Goal: Information Seeking & Learning: Check status

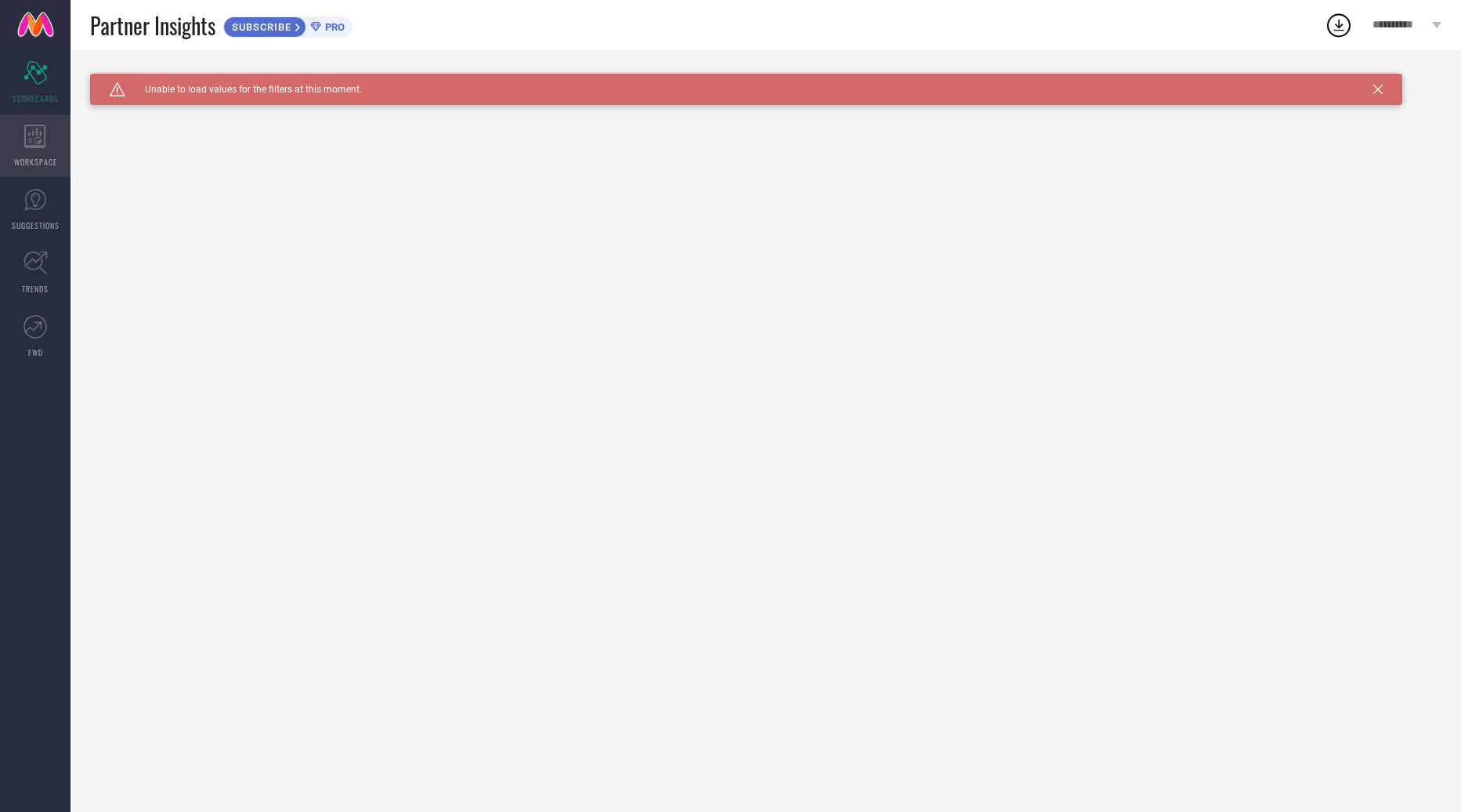
click at [40, 152] on div "WORKSPACE" at bounding box center [35, 145] width 71 height 63
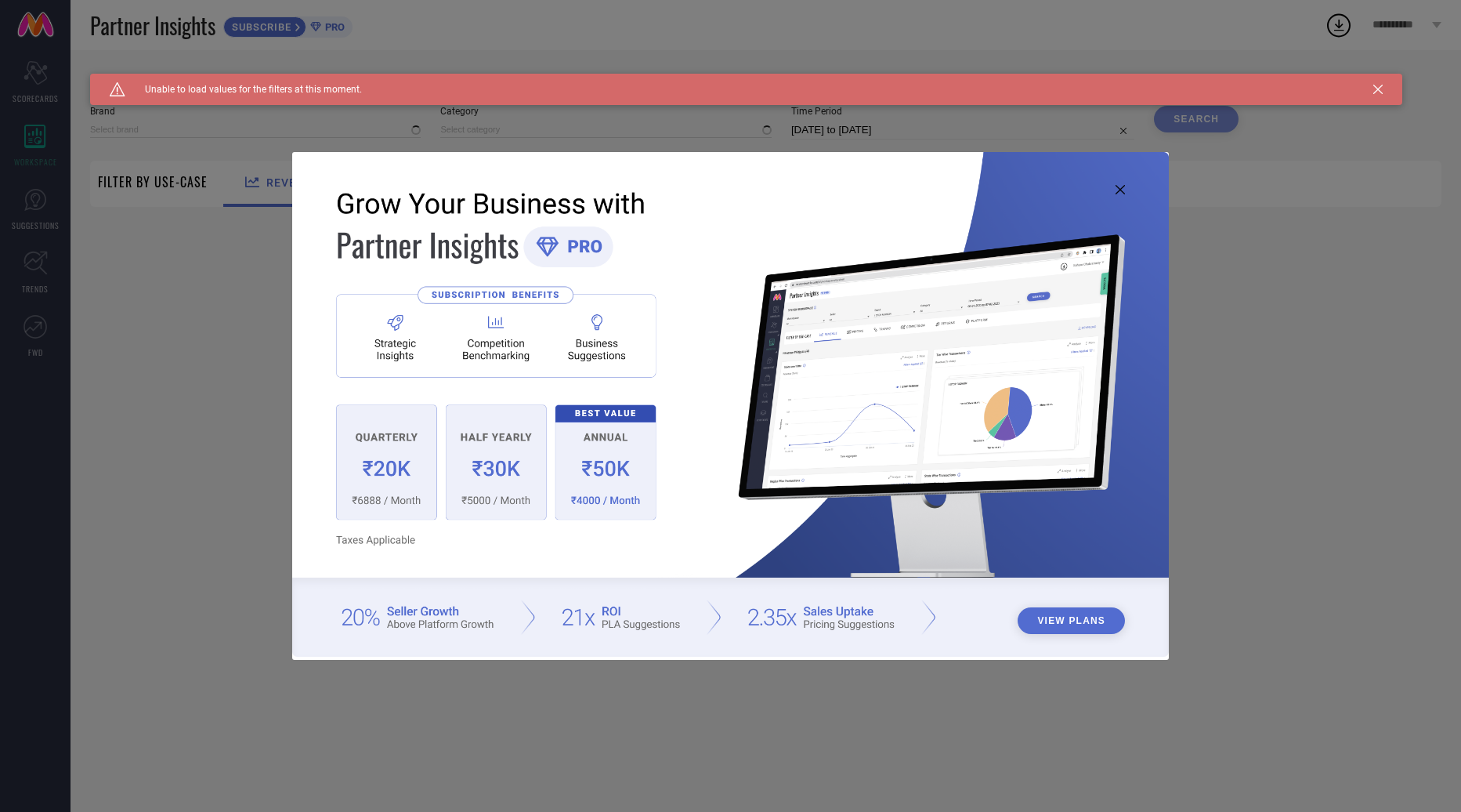
type input "1 STOP FASHION"
type input "All"
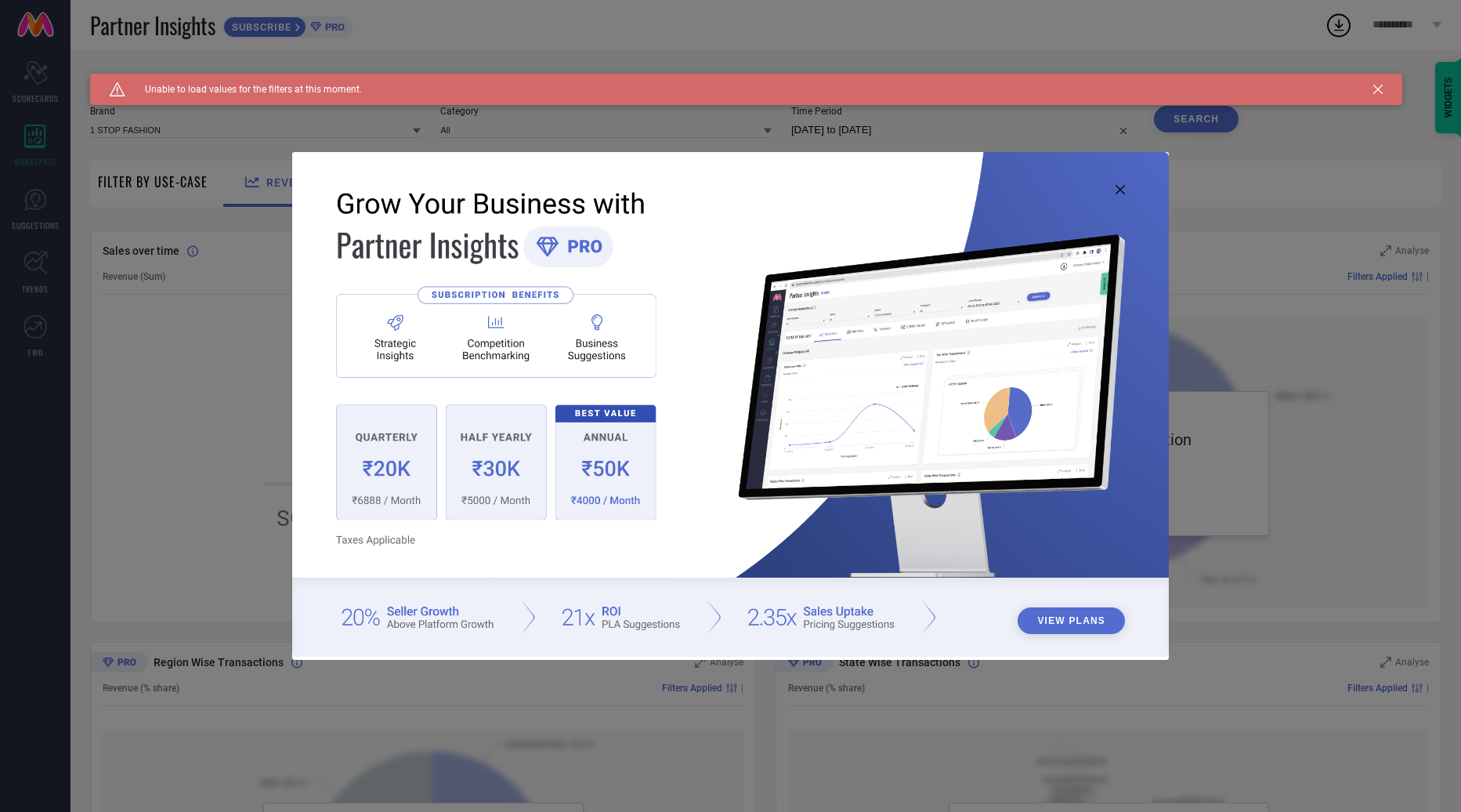
click at [1116, 185] on icon at bounding box center [1121, 190] width 10 height 10
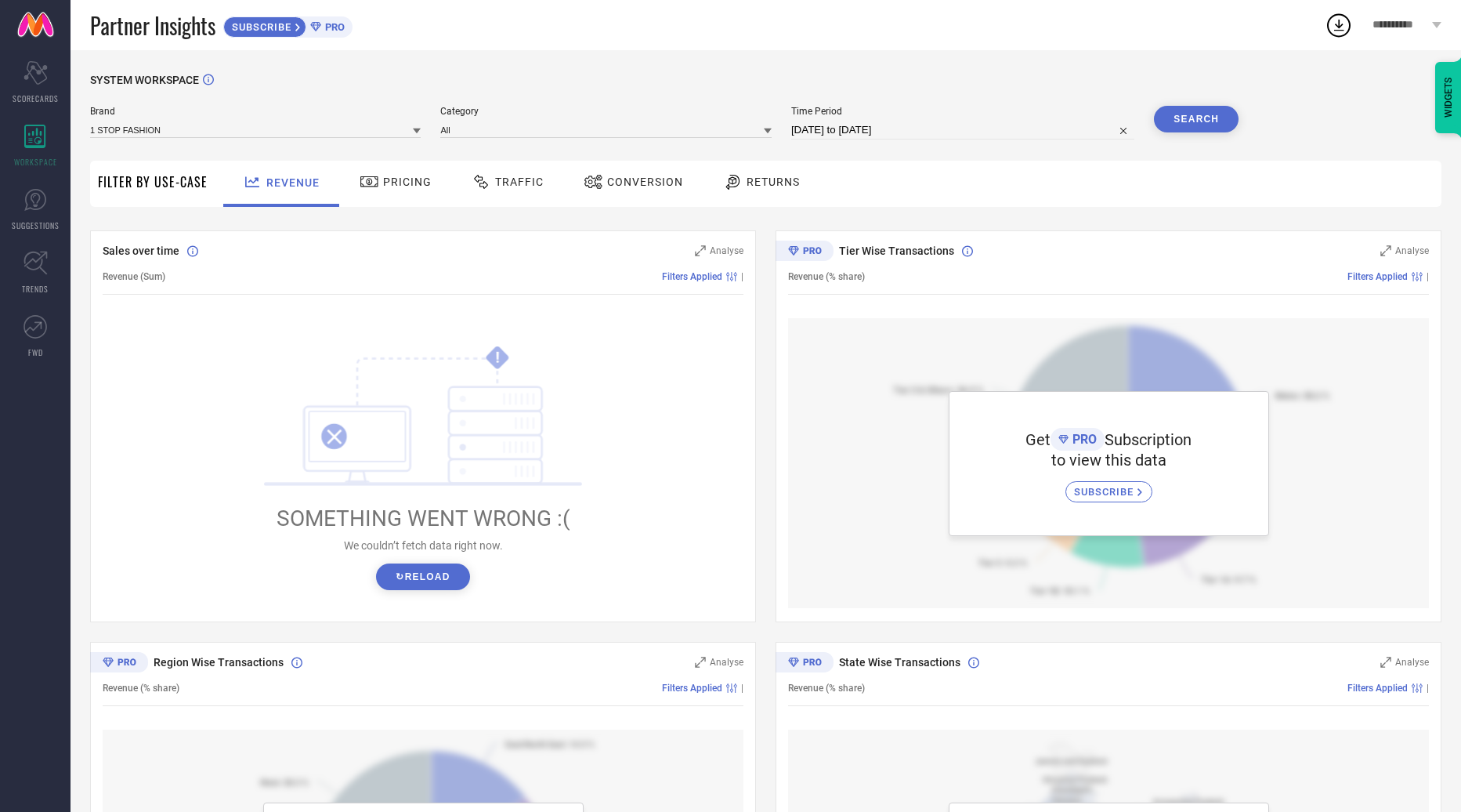
click at [440, 582] on button "↻ Reload" at bounding box center [422, 576] width 93 height 27
click at [400, 179] on span "Pricing" at bounding box center [407, 182] width 49 height 12
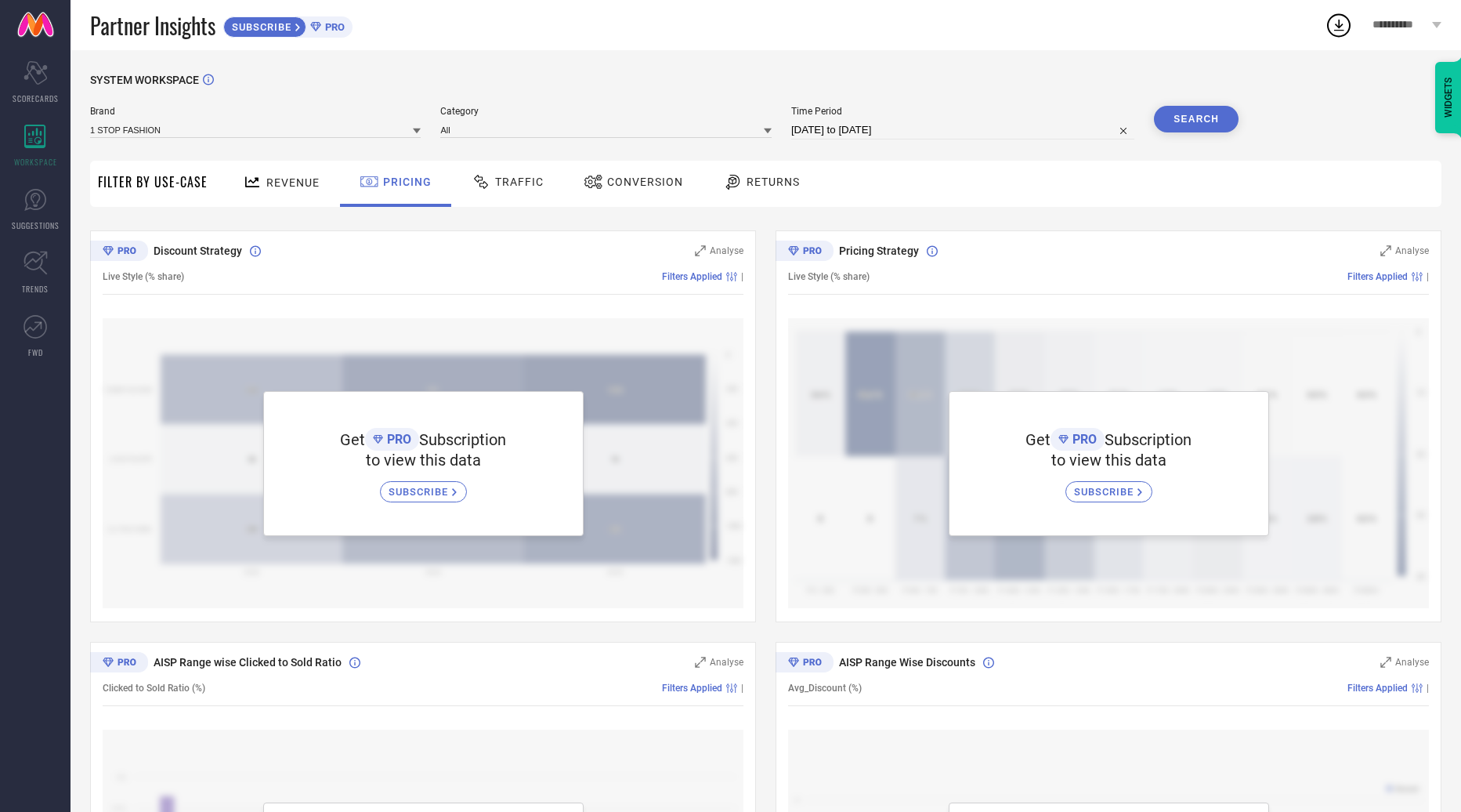
click at [332, 30] on span "PRO" at bounding box center [332, 27] width 24 height 12
click at [51, 187] on link "SUGGESTIONS" at bounding box center [35, 209] width 71 height 63
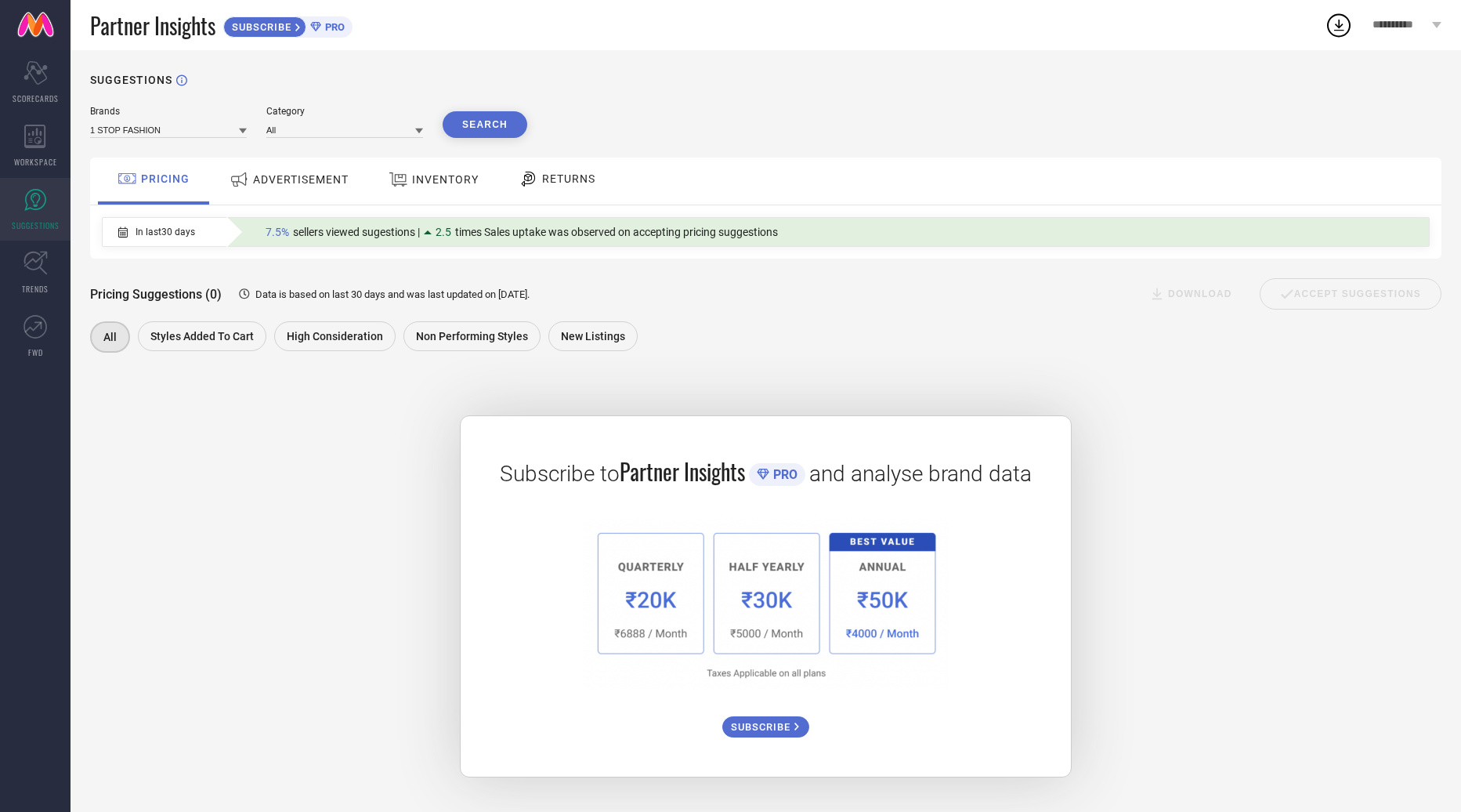
click at [293, 180] on span "ADVERTISEMENT" at bounding box center [301, 179] width 96 height 12
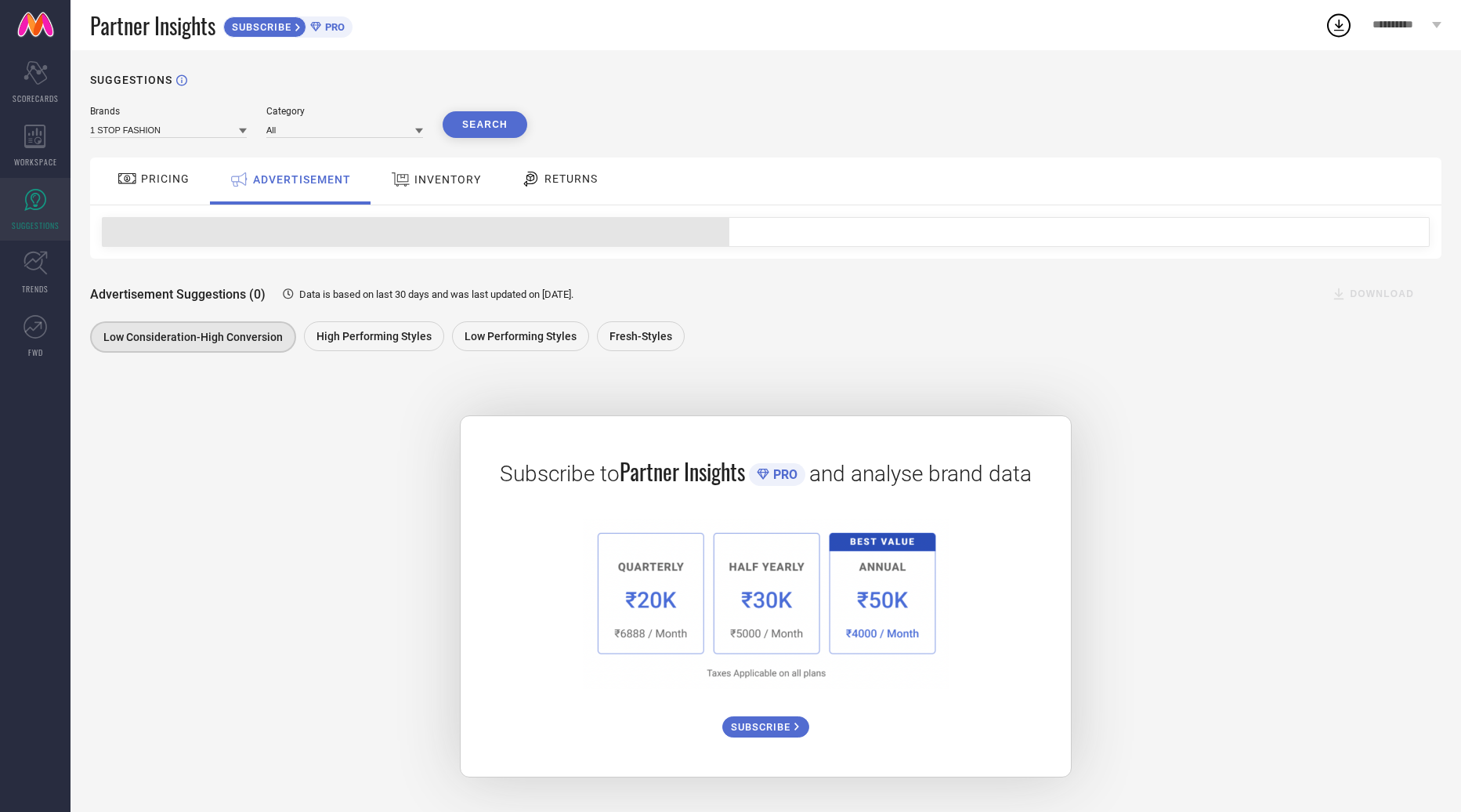
click at [417, 192] on div "INVENTORY" at bounding box center [436, 179] width 98 height 28
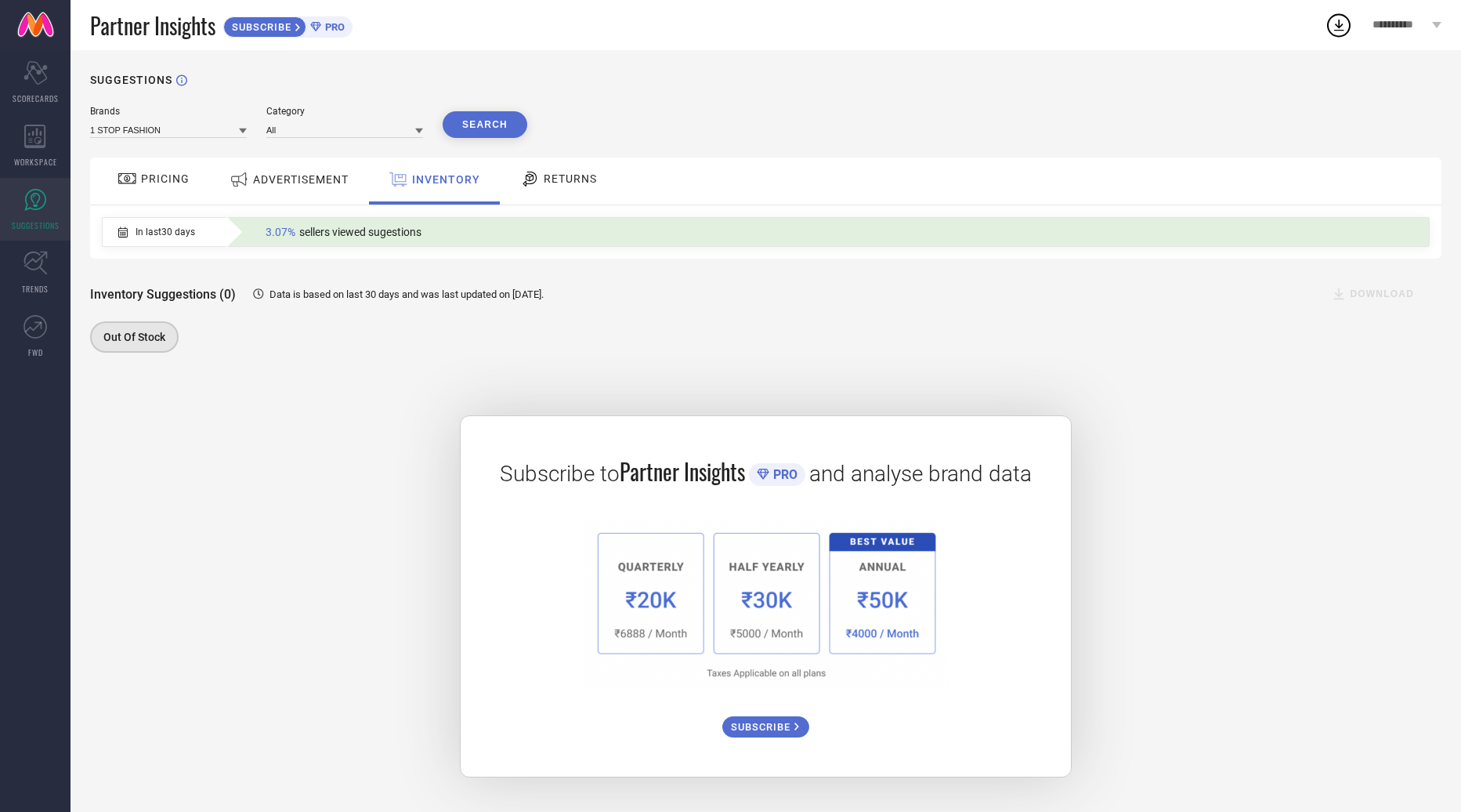
click at [559, 176] on span "RETURNS" at bounding box center [570, 178] width 53 height 12
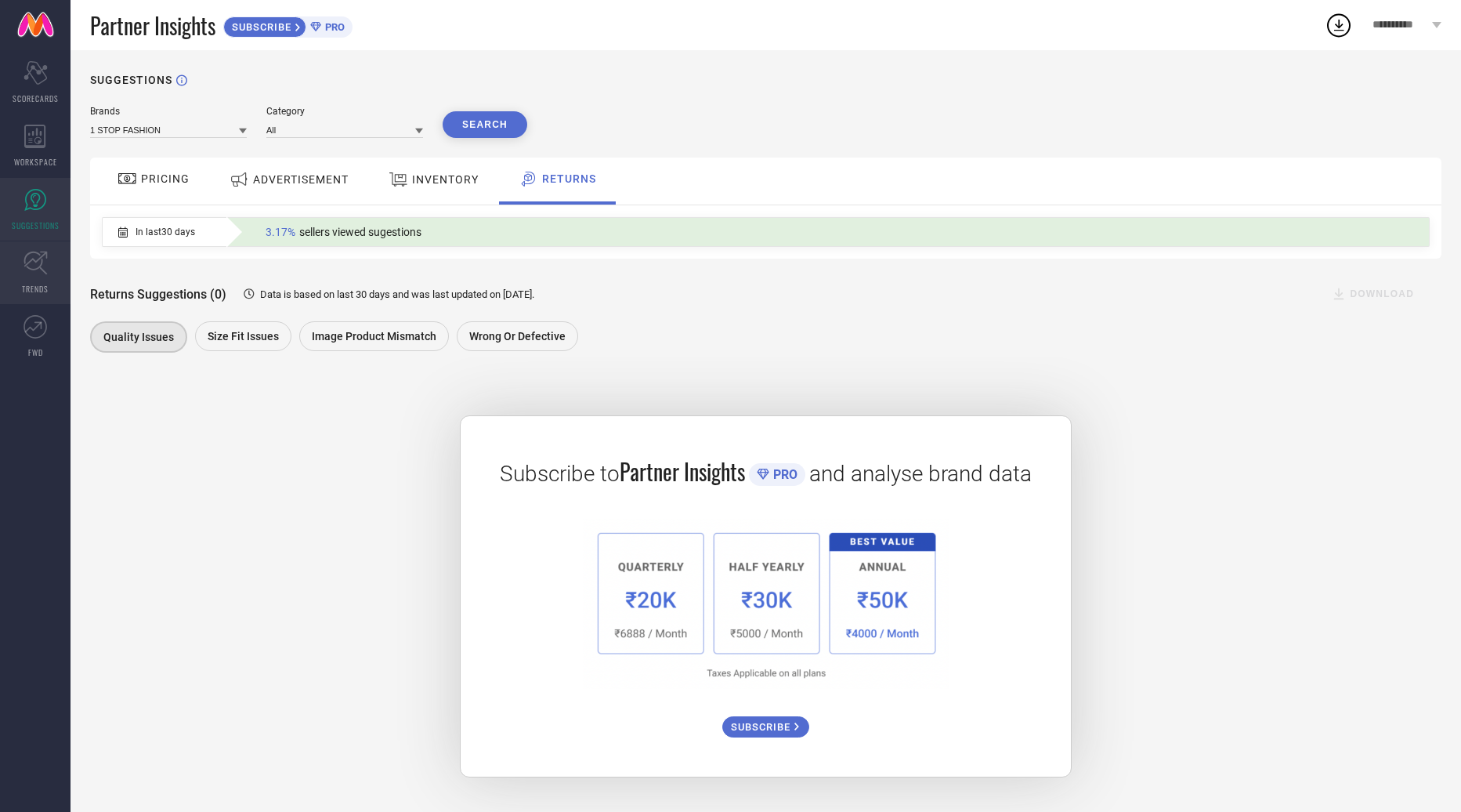
click at [36, 259] on icon at bounding box center [35, 262] width 24 height 24
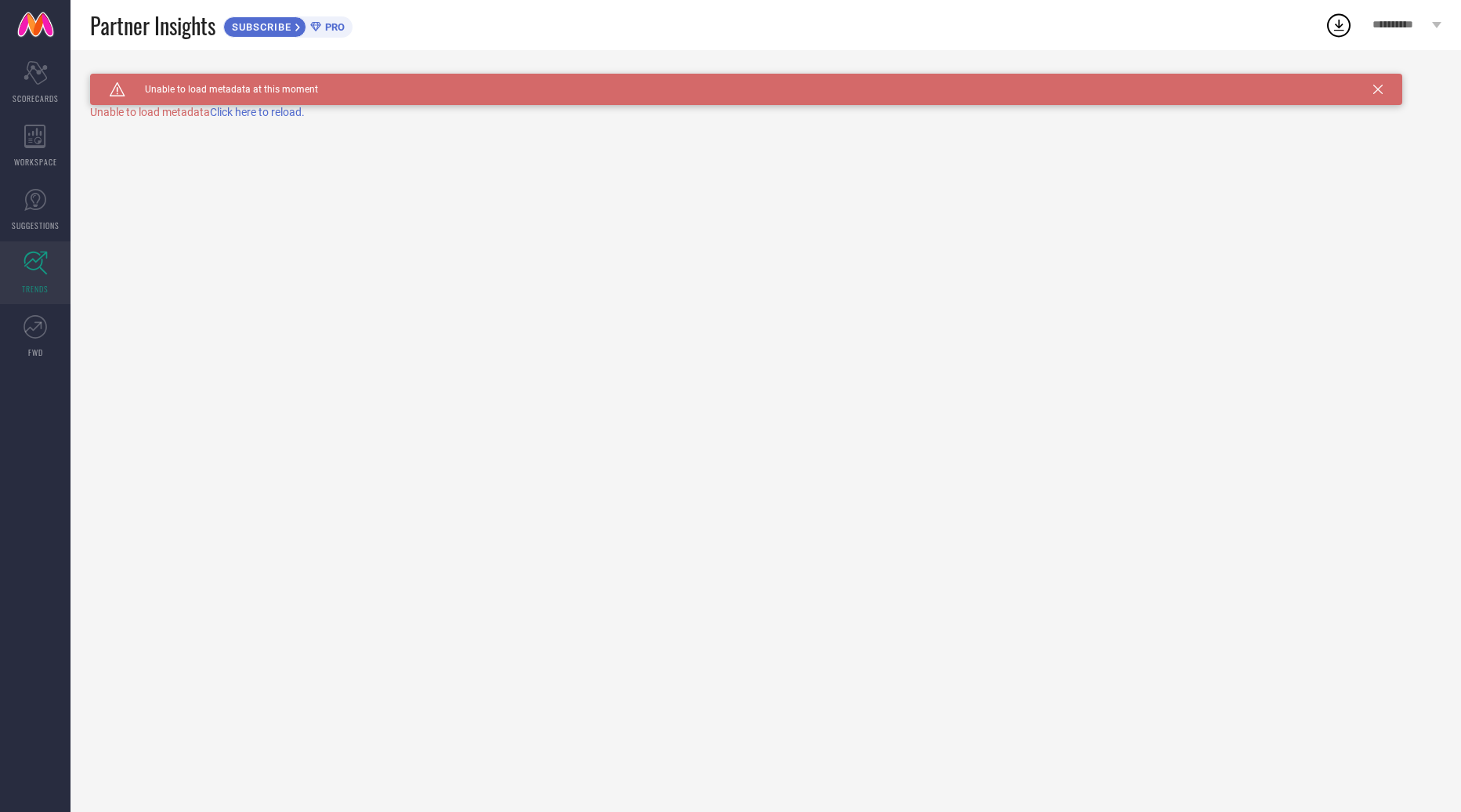
click at [250, 112] on span "Click here to reload." at bounding box center [257, 112] width 95 height 12
click at [35, 348] on span "FWD" at bounding box center [35, 352] width 15 height 12
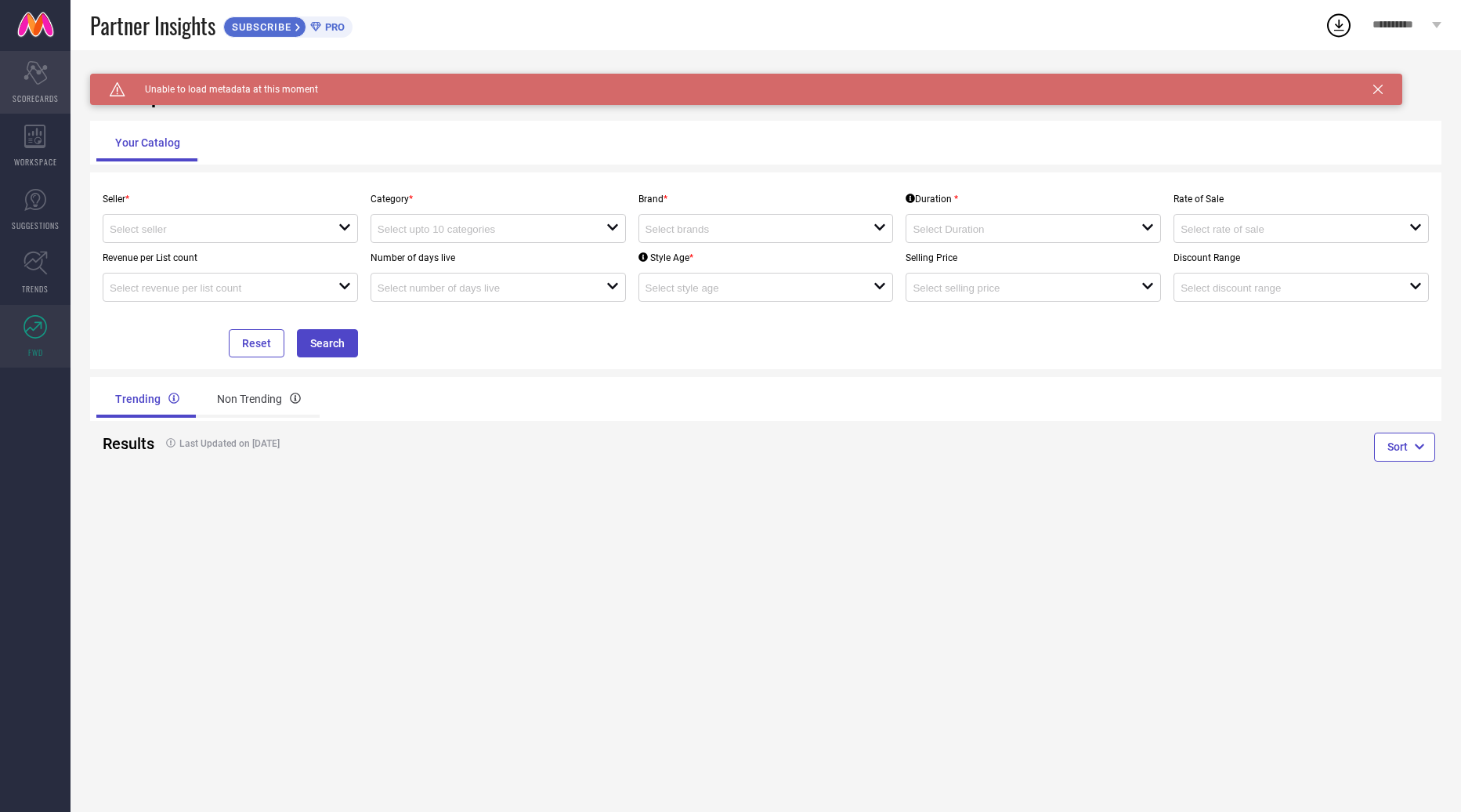
click at [43, 77] on icon "Scorecard" at bounding box center [35, 73] width 24 height 24
